Goal: Task Accomplishment & Management: Manage account settings

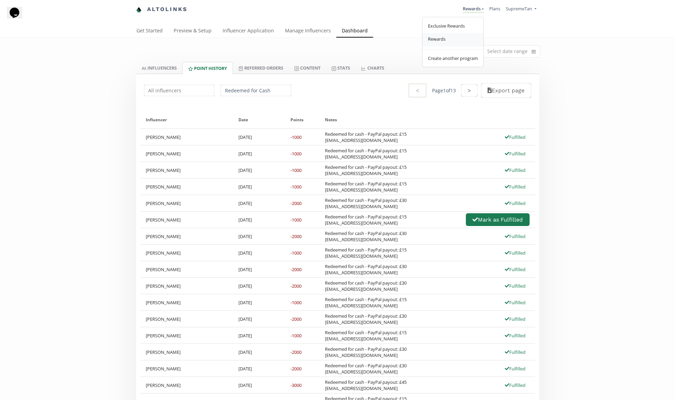
click at [456, 34] on link "Rewards" at bounding box center [452, 39] width 61 height 13
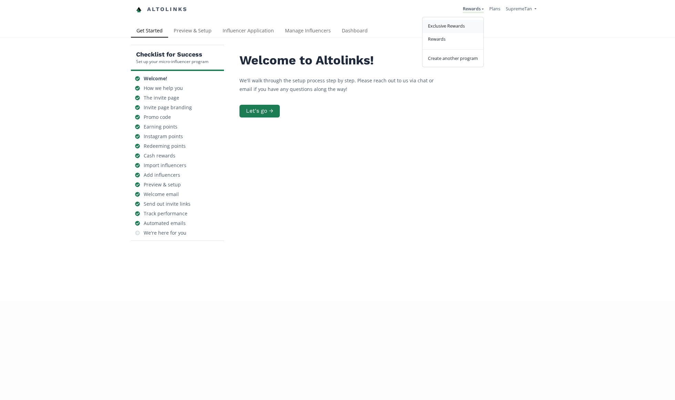
click at [459, 25] on span "Exclusive Rewards" at bounding box center [446, 26] width 37 height 6
click at [345, 34] on link "Dashboard" at bounding box center [354, 31] width 37 height 14
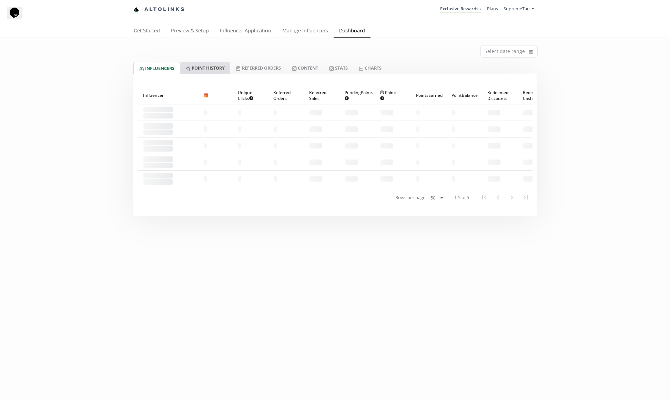
click at [205, 68] on link "Point HISTORY" at bounding box center [205, 68] width 50 height 12
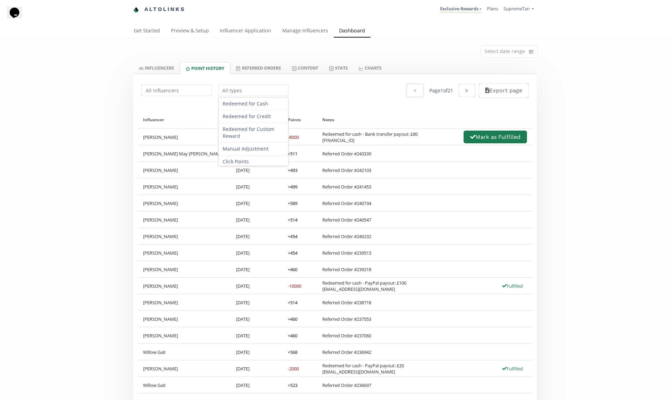
click at [247, 91] on input "text" at bounding box center [253, 90] width 73 height 13
click at [251, 105] on div "Redeemed for Cash" at bounding box center [253, 103] width 70 height 13
type input "Redeemed for Cash"
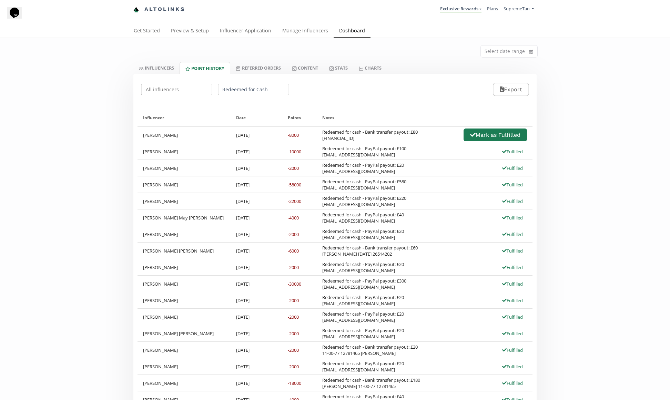
click at [505, 142] on div "Mark as Fulfilled" at bounding box center [494, 134] width 63 height 15
click at [504, 138] on button "Mark as Fulfilled" at bounding box center [494, 134] width 65 height 15
click at [451, 10] on link "Exclusive Rewards" at bounding box center [460, 10] width 41 height 8
click at [453, 38] on link "Rewards" at bounding box center [450, 39] width 61 height 13
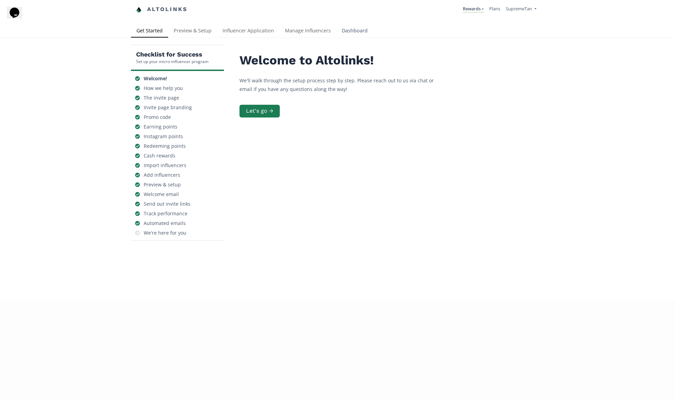
click at [347, 32] on link "Dashboard" at bounding box center [354, 31] width 37 height 14
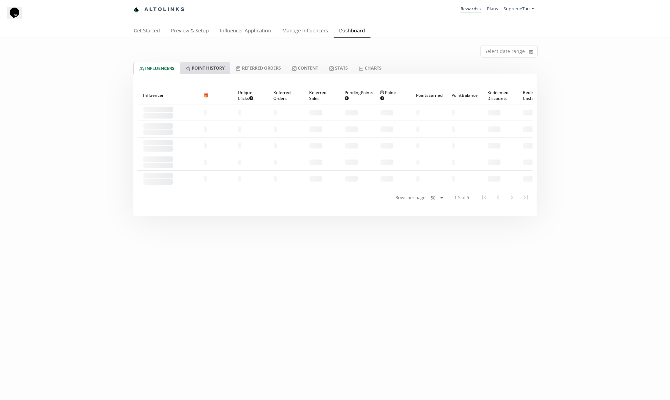
click at [204, 71] on link "Point HISTORY" at bounding box center [205, 68] width 50 height 12
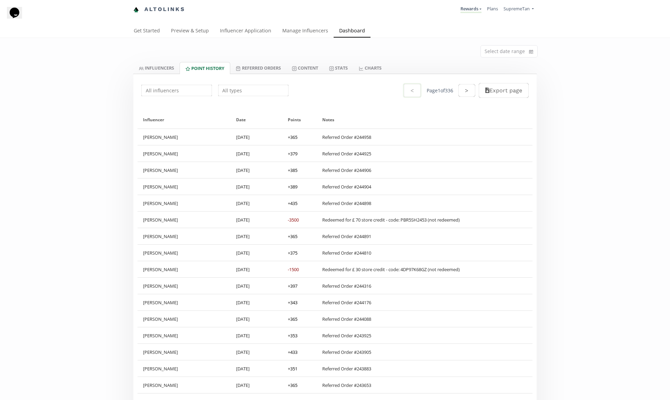
click at [248, 94] on input "text" at bounding box center [253, 90] width 73 height 13
click at [248, 106] on div "Redeemed for Cash" at bounding box center [253, 103] width 70 height 13
type input "Redeemed for Cash"
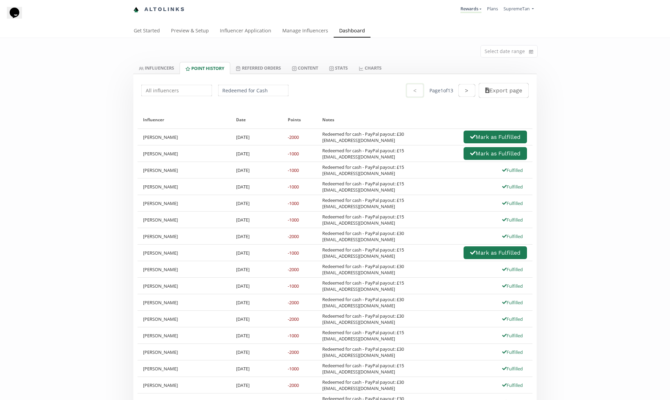
click at [423, 139] on div "Redeemed for cash - PayPal payout: £30 [EMAIL_ADDRESS][DOMAIN_NAME] [PERSON_NAM…" at bounding box center [424, 137] width 205 height 15
drag, startPoint x: 365, startPoint y: 159, endPoint x: 318, endPoint y: 159, distance: 47.5
click at [318, 159] on div "Redeemed for cash - PayPal payout: £15 [EMAIL_ADDRESS][DOMAIN_NAME] [PERSON_NAM…" at bounding box center [425, 153] width 216 height 16
copy div "[EMAIL_ADDRESS][DOMAIN_NAME]"
drag, startPoint x: 434, startPoint y: 149, endPoint x: 440, endPoint y: 150, distance: 5.9
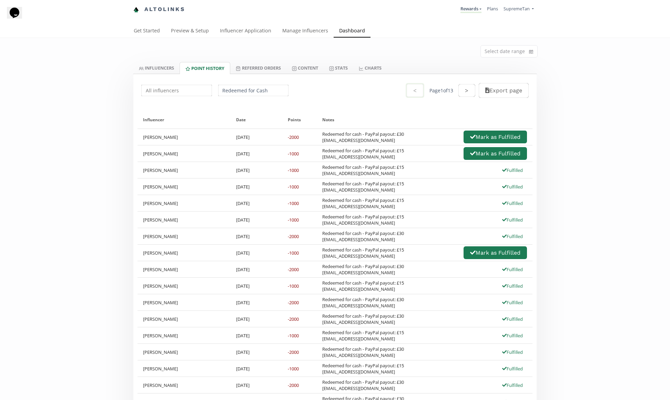
click at [434, 149] on div "Redeemed for cash - PayPal payout: £15 [EMAIL_ADDRESS][DOMAIN_NAME] [PERSON_NAM…" at bounding box center [424, 153] width 205 height 15
click at [475, 153] on button "Mark as Fulfilled" at bounding box center [494, 153] width 65 height 15
drag, startPoint x: 387, startPoint y: 142, endPoint x: 321, endPoint y: 142, distance: 65.8
click at [321, 142] on div "Redeemed for cash - PayPal payout: £30 [EMAIL_ADDRESS][DOMAIN_NAME] [PERSON_NAM…" at bounding box center [425, 137] width 216 height 16
copy div "[EMAIL_ADDRESS][DOMAIN_NAME]"
